Goal: Task Accomplishment & Management: Use online tool/utility

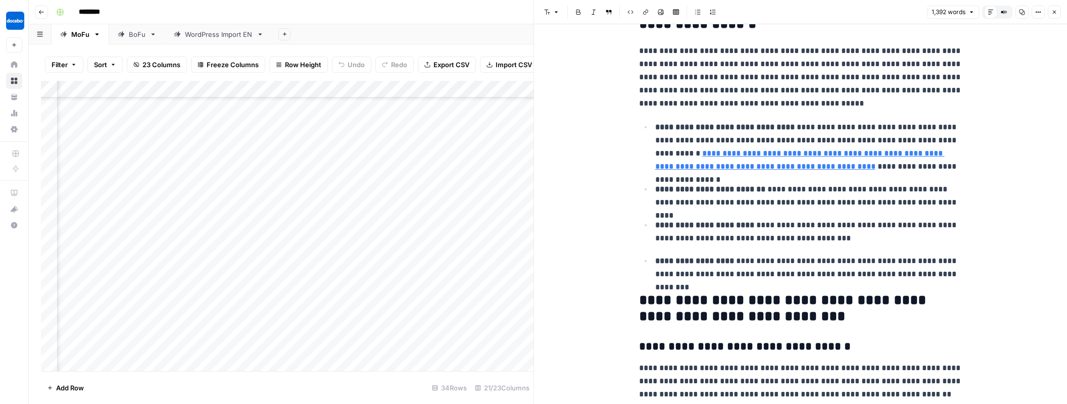
click at [134, 37] on div "BoFu" at bounding box center [137, 34] width 17 height 10
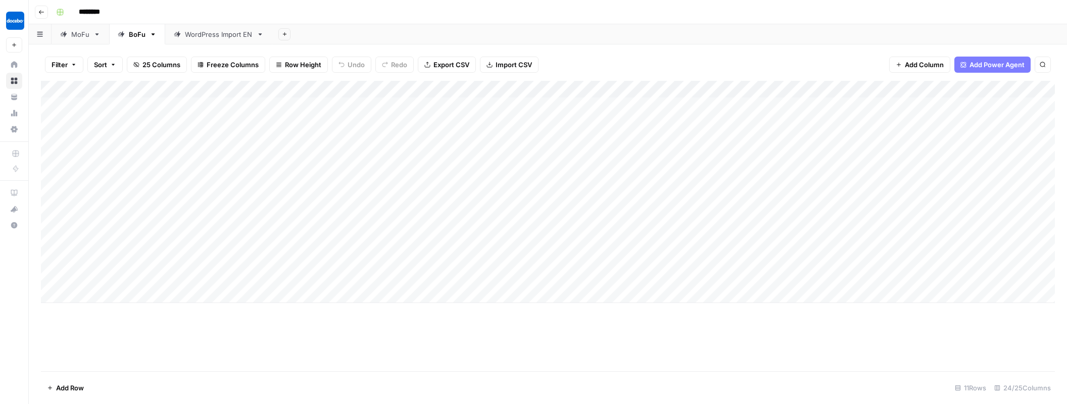
drag, startPoint x: 63, startPoint y: 291, endPoint x: 70, endPoint y: 293, distance: 7.5
click at [63, 291] on div "Add Column" at bounding box center [548, 192] width 1014 height 222
click at [71, 292] on textarea at bounding box center [138, 293] width 162 height 14
type textarea "**********"
click at [232, 289] on div "Add Column" at bounding box center [548, 201] width 1014 height 240
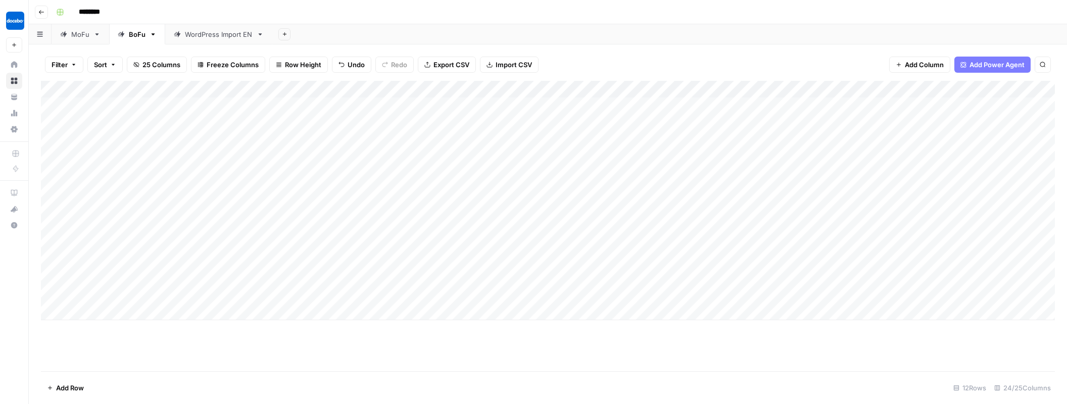
click at [223, 293] on div "Add Column" at bounding box center [548, 201] width 1014 height 240
click at [213, 295] on div "Add Column" at bounding box center [548, 201] width 1014 height 240
click at [213, 295] on textarea at bounding box center [274, 293] width 162 height 14
type textarea "**"
click at [274, 295] on div "Add Column" at bounding box center [548, 201] width 1014 height 240
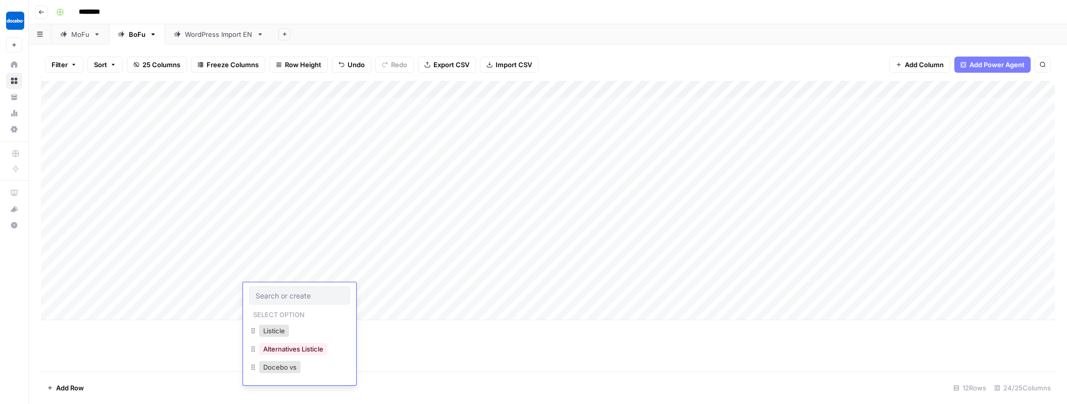
click at [274, 295] on input "text" at bounding box center [300, 295] width 88 height 9
click at [272, 334] on button "Listicle" at bounding box center [274, 331] width 30 height 12
click at [396, 295] on div "Add Column" at bounding box center [548, 201] width 1014 height 240
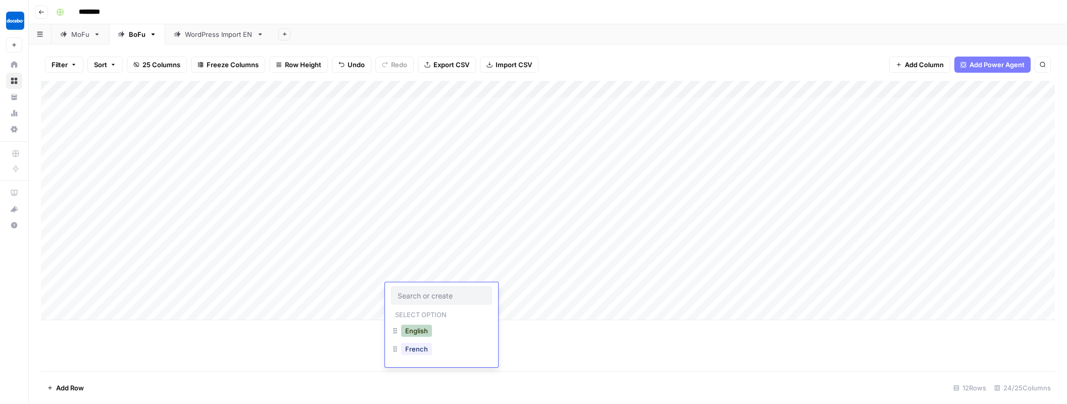
click at [414, 329] on button "English" at bounding box center [416, 331] width 31 height 12
click at [489, 291] on div "Add Column" at bounding box center [548, 201] width 1014 height 240
click at [356, 191] on div "Add Column" at bounding box center [548, 201] width 1014 height 240
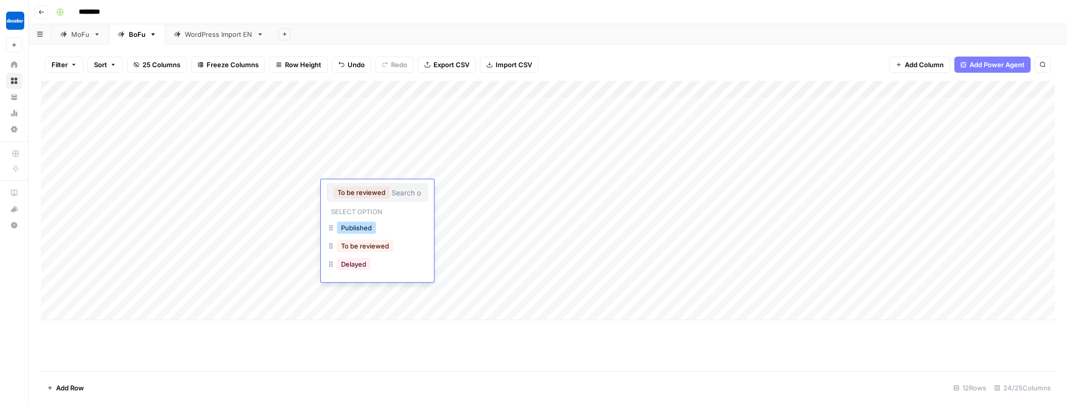
click at [355, 224] on button "Published" at bounding box center [356, 228] width 39 height 12
click at [354, 156] on div "Add Column" at bounding box center [548, 201] width 1014 height 240
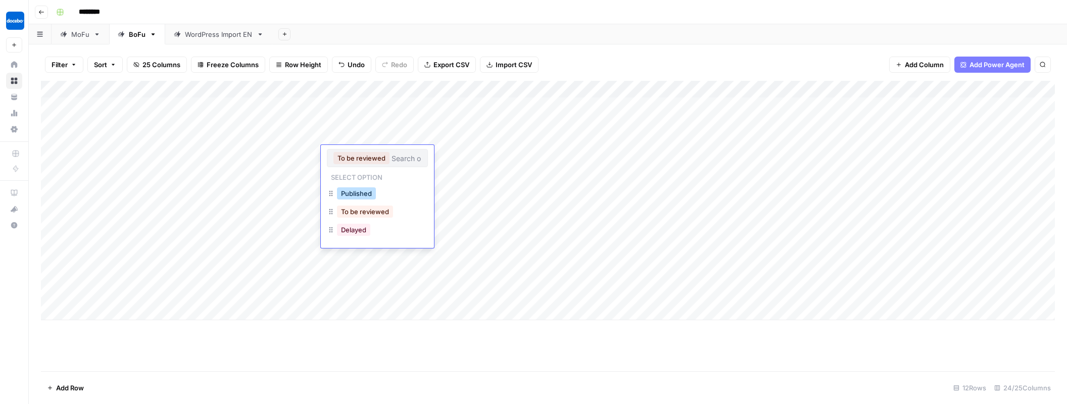
click at [350, 191] on button "Published" at bounding box center [356, 194] width 39 height 12
